Goal: Information Seeking & Learning: Learn about a topic

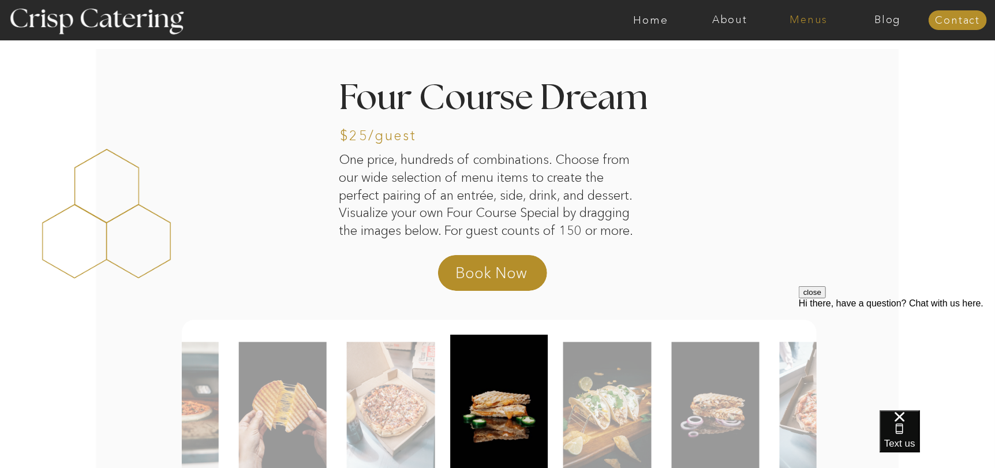
click at [788, 25] on nav "Menus" at bounding box center [808, 20] width 79 height 12
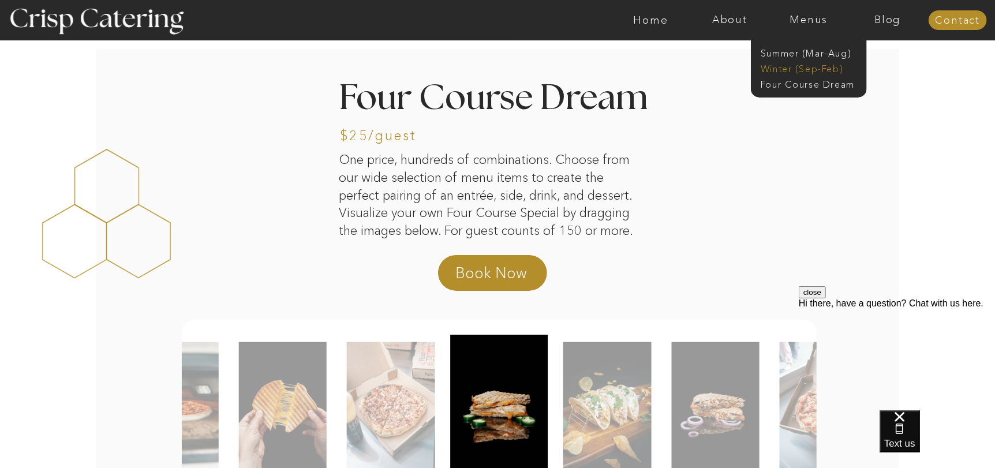
click at [806, 66] on nav "Winter (Sep-Feb)" at bounding box center [808, 67] width 95 height 11
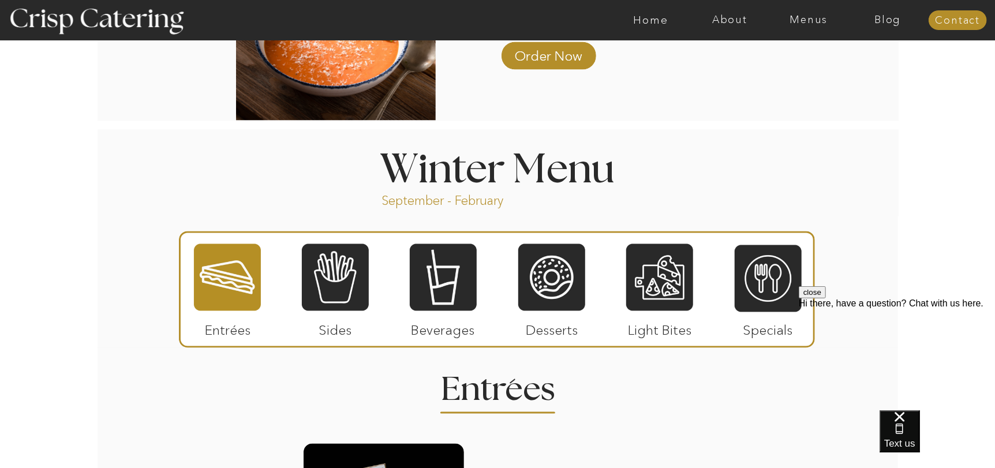
scroll to position [1328, 0]
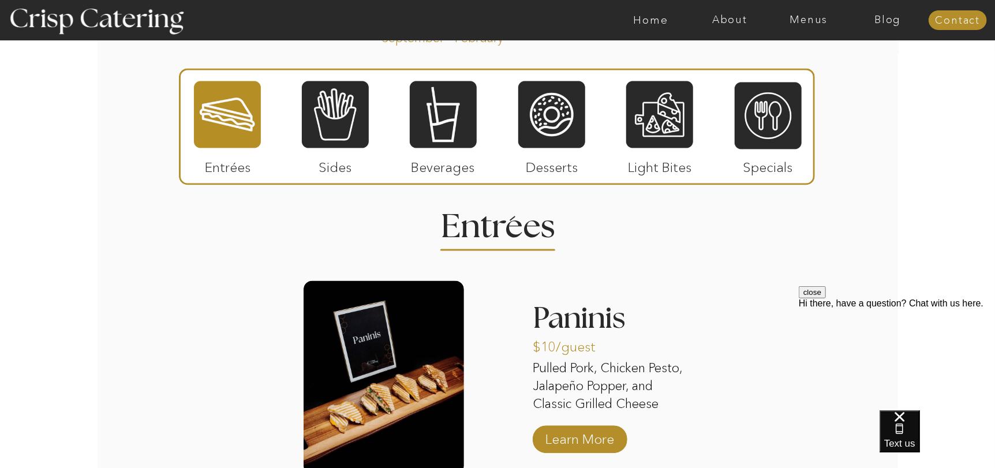
click at [670, 150] on p "Light Bites" at bounding box center [660, 164] width 77 height 33
click at [669, 135] on div at bounding box center [659, 114] width 67 height 69
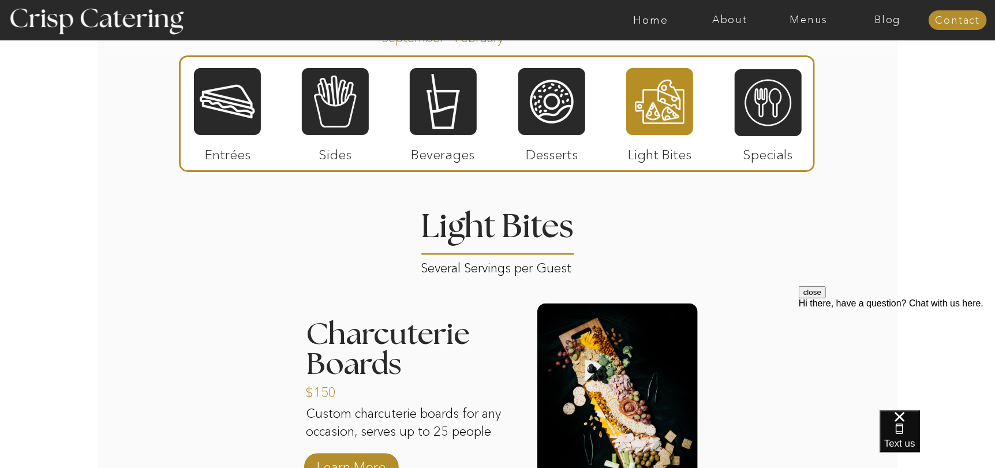
scroll to position [1385, 0]
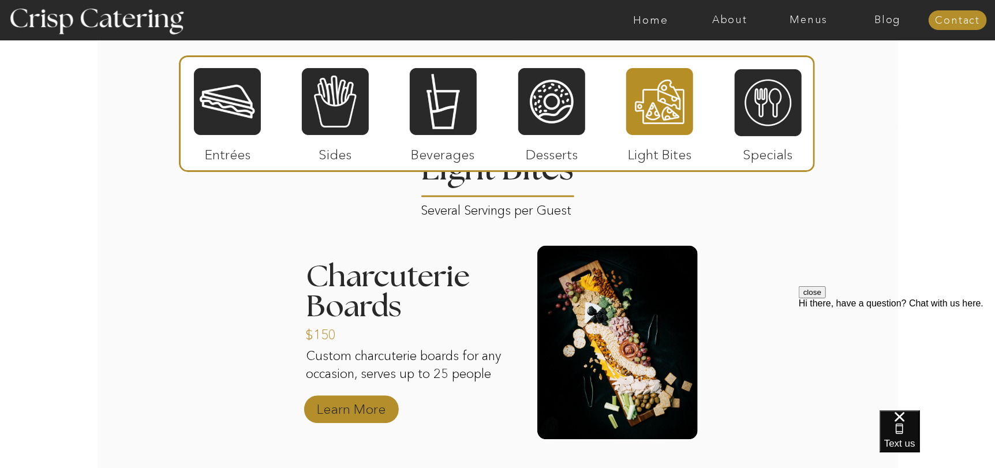
click at [330, 415] on p "Learn More" at bounding box center [351, 406] width 77 height 33
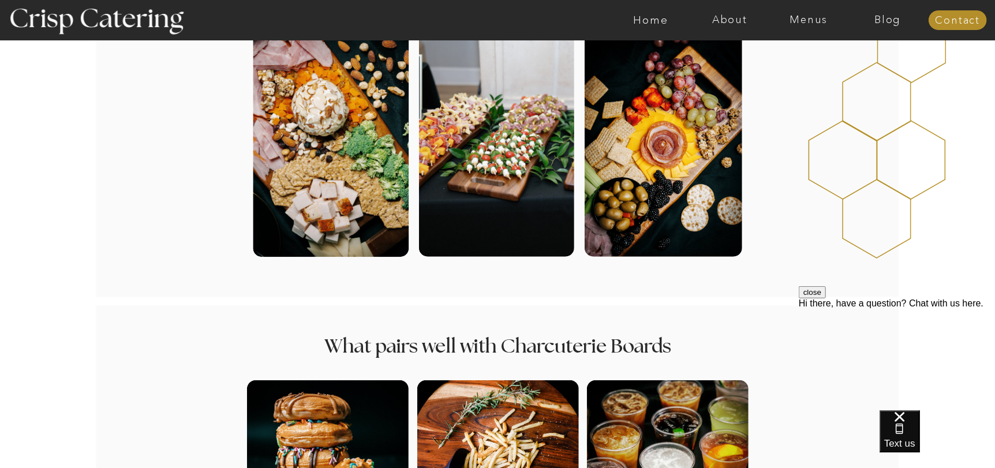
scroll to position [231, 0]
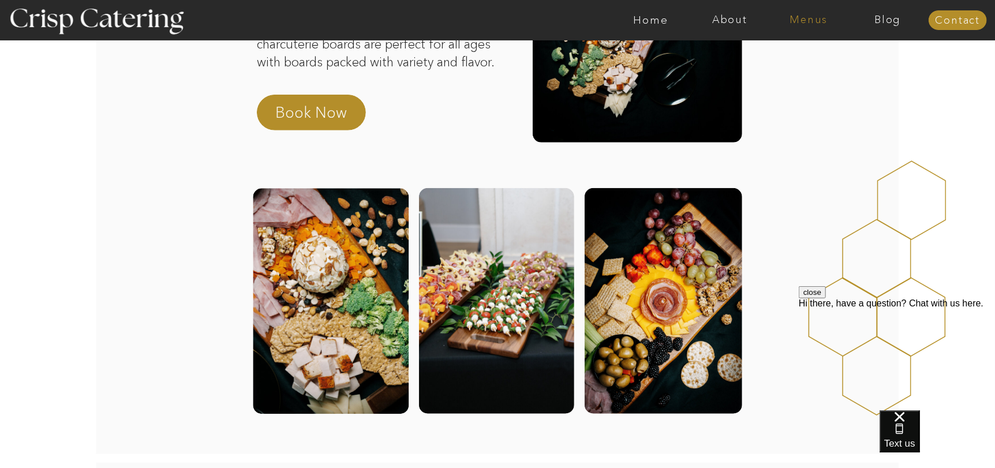
click at [812, 25] on nav "Menus" at bounding box center [808, 20] width 79 height 12
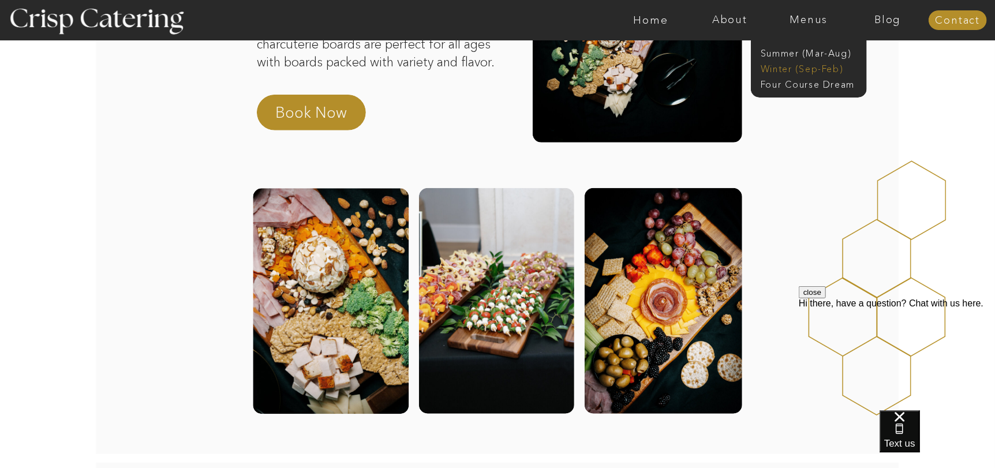
click at [787, 65] on nav "Winter (Sep-Feb)" at bounding box center [808, 67] width 95 height 11
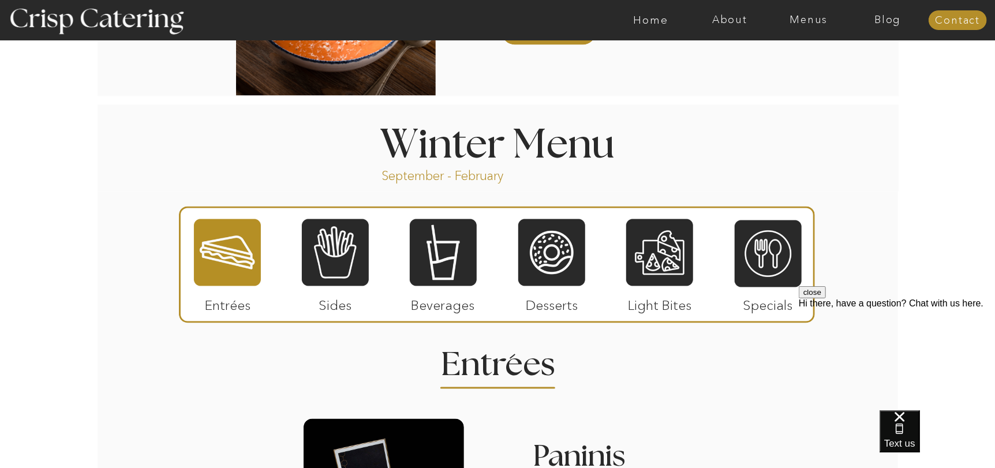
scroll to position [1212, 0]
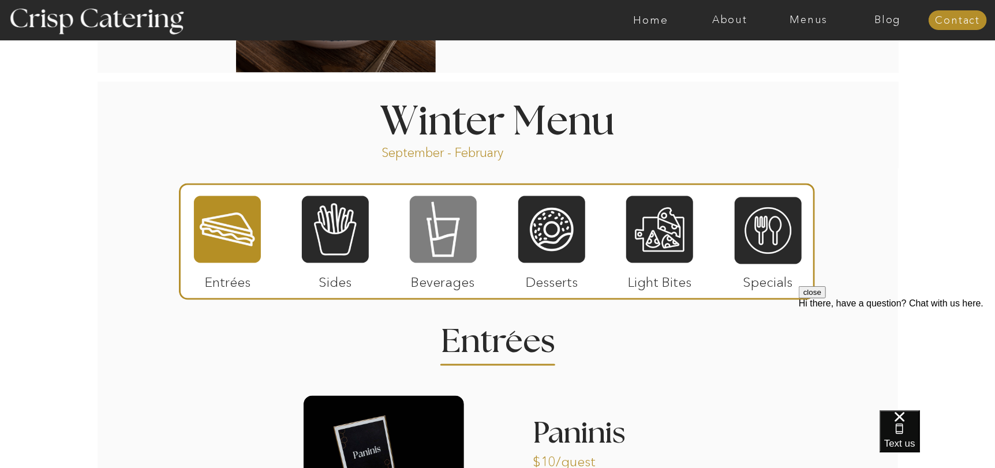
click at [469, 248] on div at bounding box center [443, 229] width 67 height 69
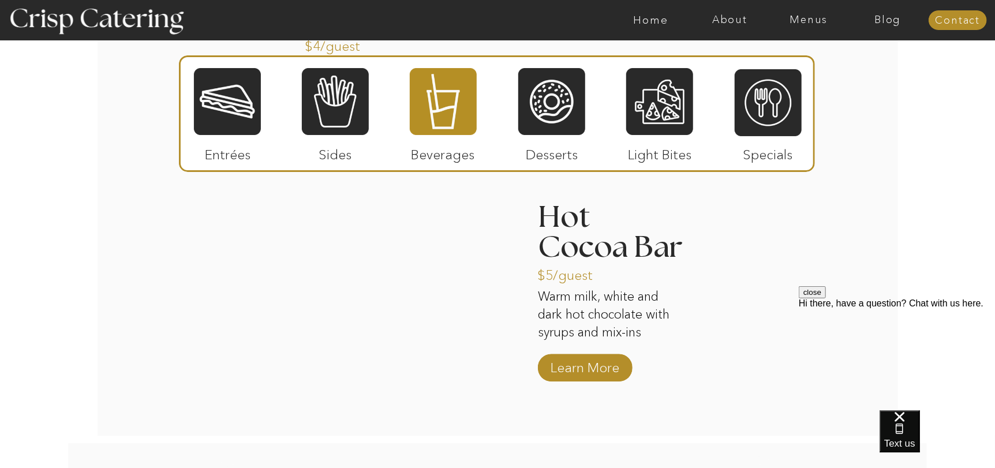
scroll to position [1846, 0]
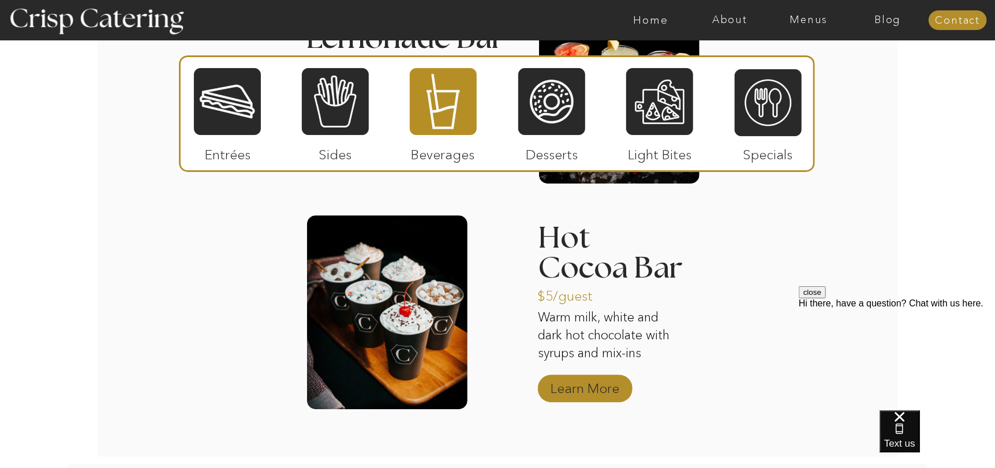
click at [566, 389] on p "Learn More" at bounding box center [585, 385] width 77 height 33
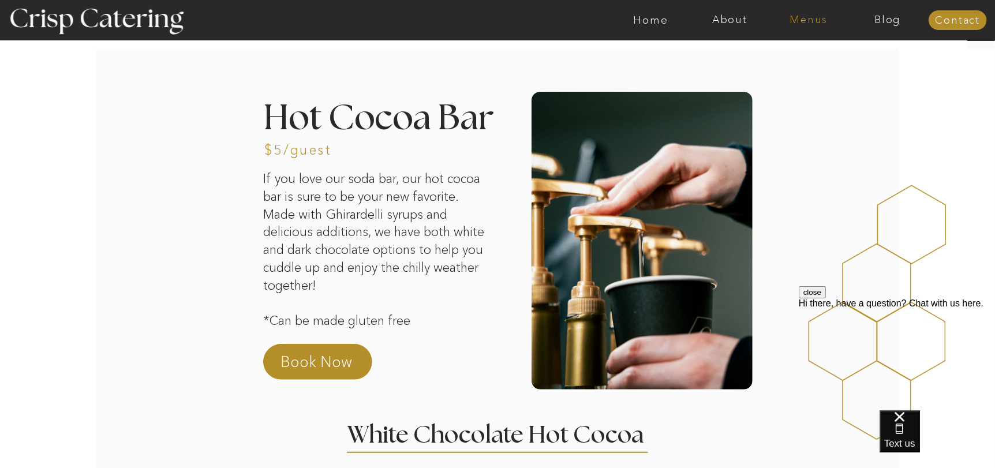
click at [793, 18] on nav "Menus" at bounding box center [808, 20] width 79 height 12
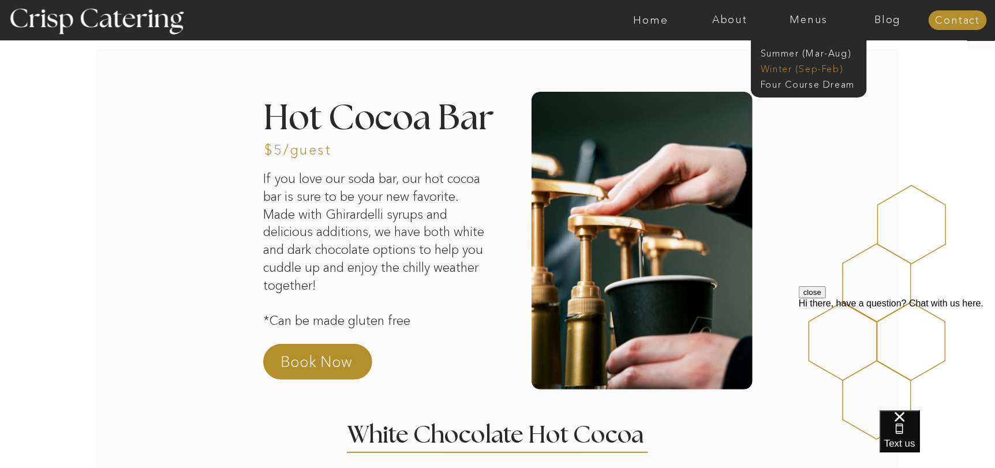
click at [805, 65] on nav "Winter (Sep-Feb)" at bounding box center [808, 67] width 95 height 11
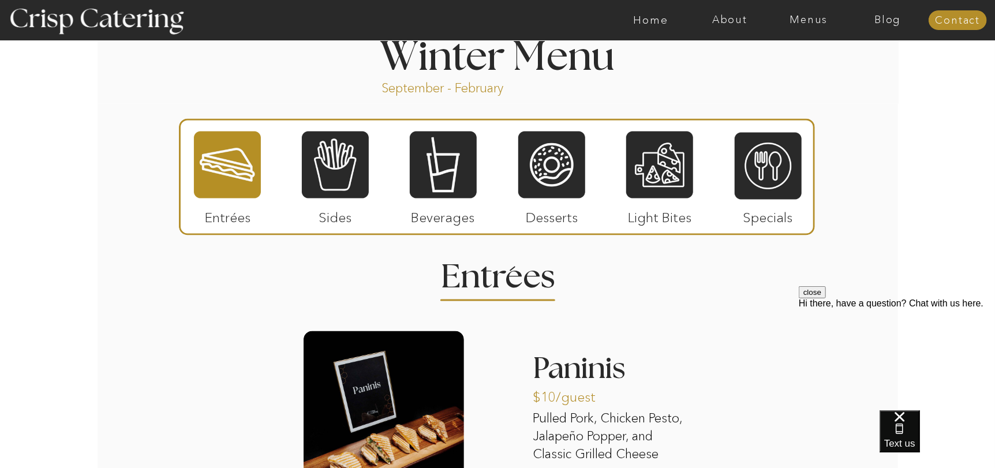
scroll to position [1328, 0]
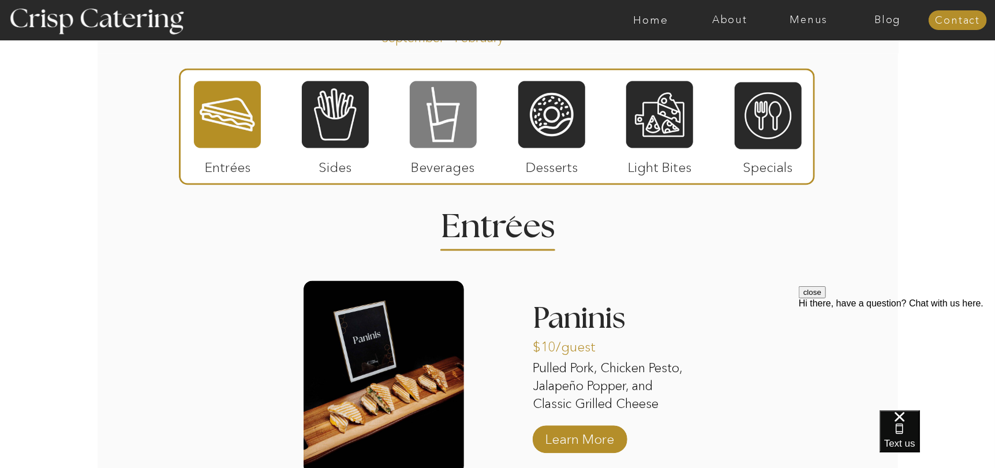
click at [467, 129] on div at bounding box center [443, 114] width 67 height 69
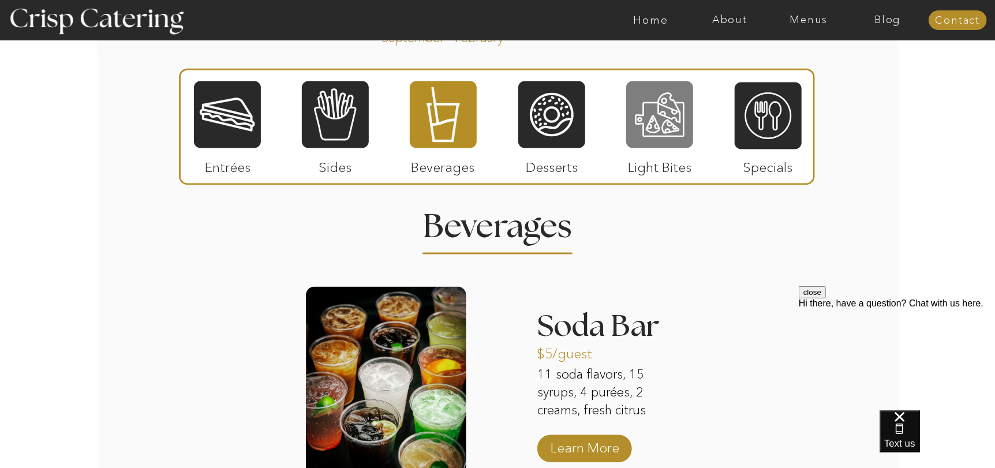
click at [658, 116] on div at bounding box center [659, 114] width 67 height 69
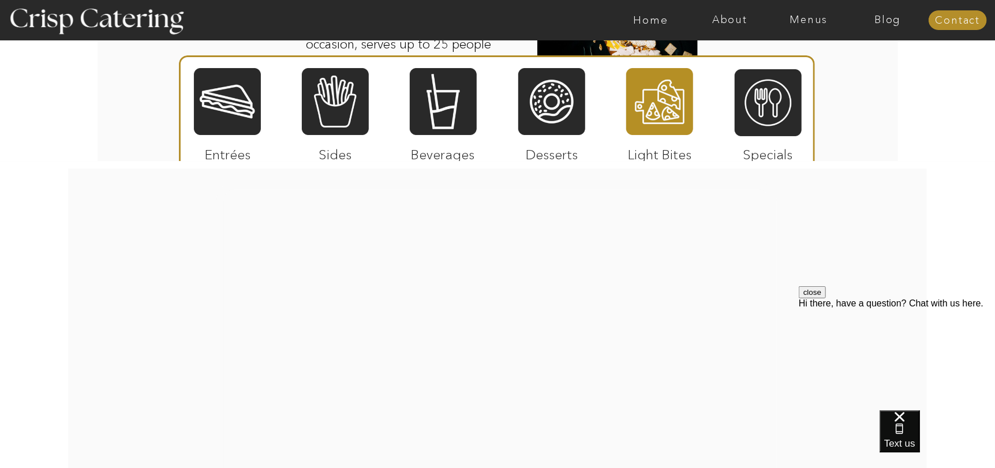
scroll to position [1732, 0]
